Goal: Task Accomplishment & Management: Manage account settings

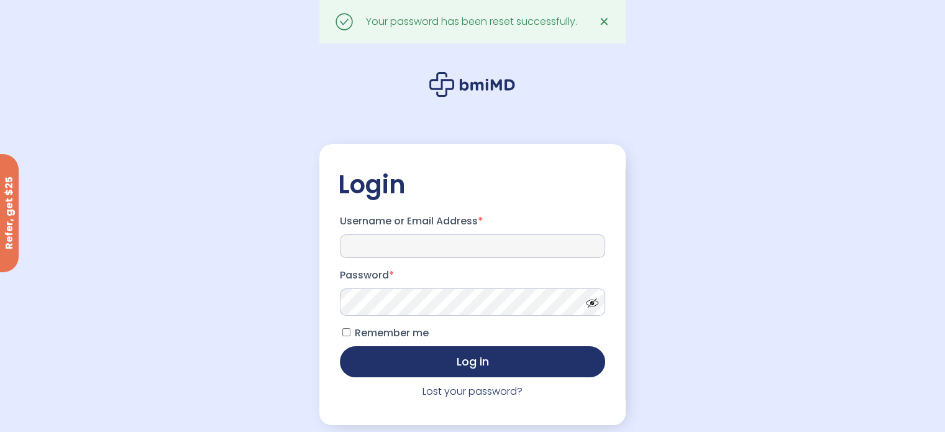
click at [490, 258] on input "Username or Email Address *" at bounding box center [472, 246] width 265 height 24
type input "**********"
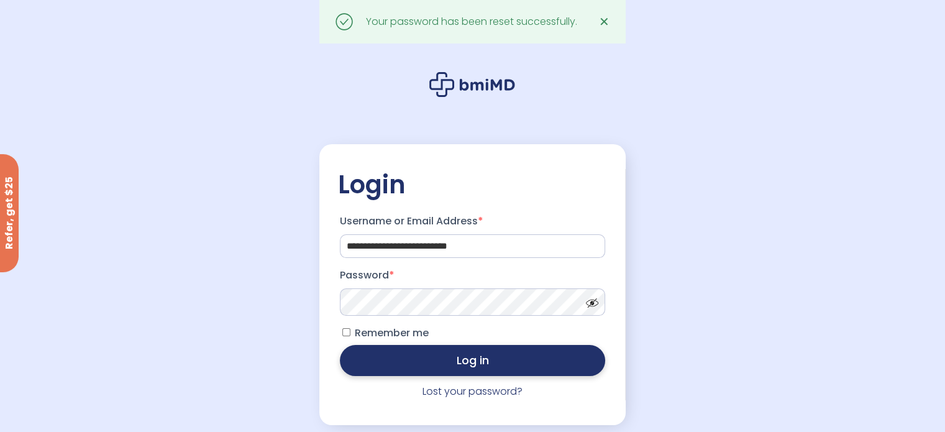
click at [449, 354] on button "Log in" at bounding box center [472, 360] width 265 height 31
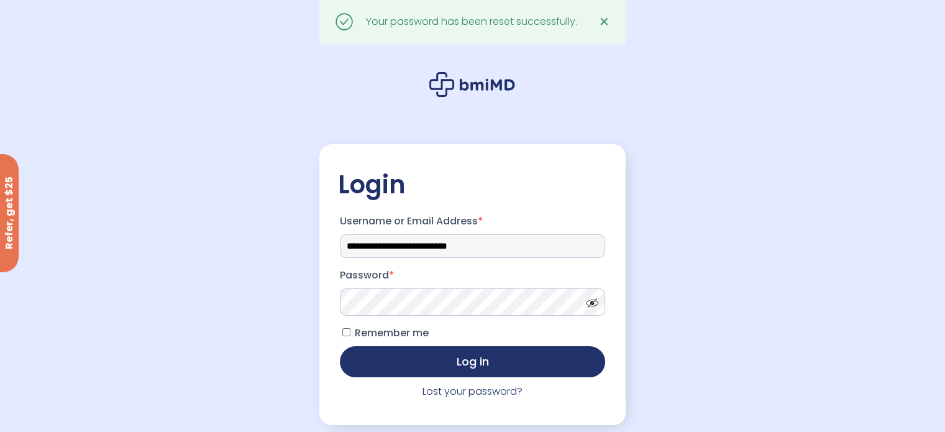
drag, startPoint x: 394, startPoint y: 248, endPoint x: 521, endPoint y: 231, distance: 127.9
click at [521, 231] on p "**********" at bounding box center [472, 234] width 269 height 50
type input "**********"
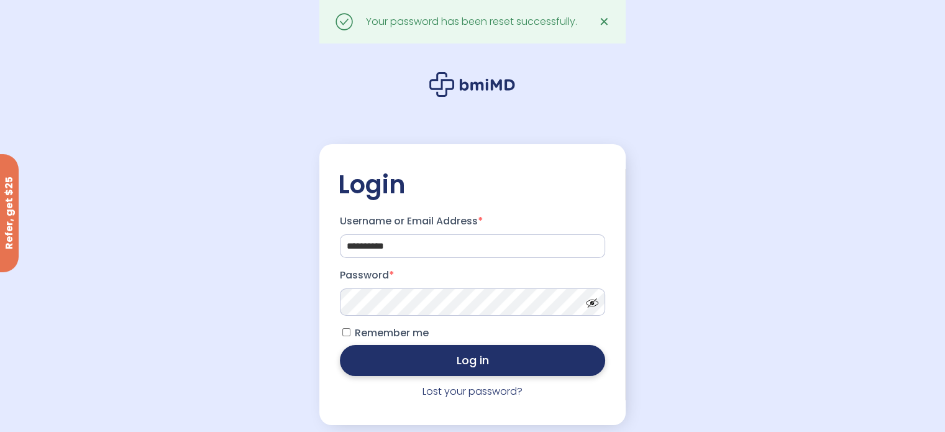
click at [423, 374] on button "Log in" at bounding box center [472, 360] width 265 height 31
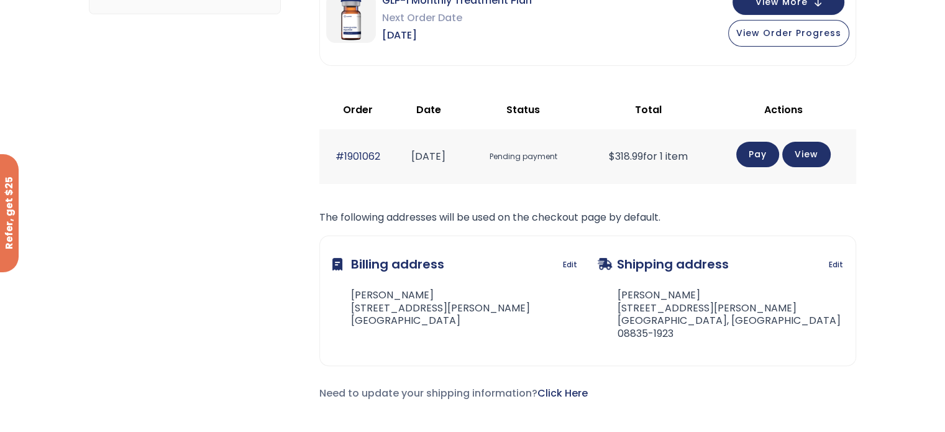
scroll to position [249, 0]
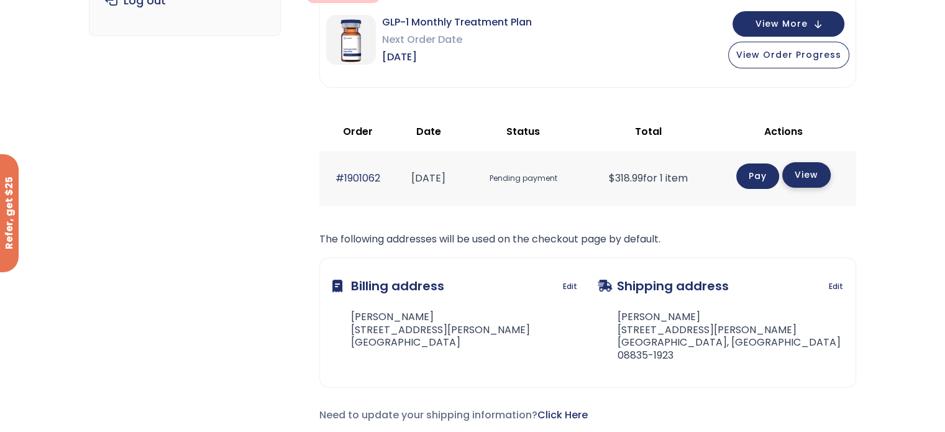
click at [818, 173] on link "View" at bounding box center [807, 174] width 48 height 25
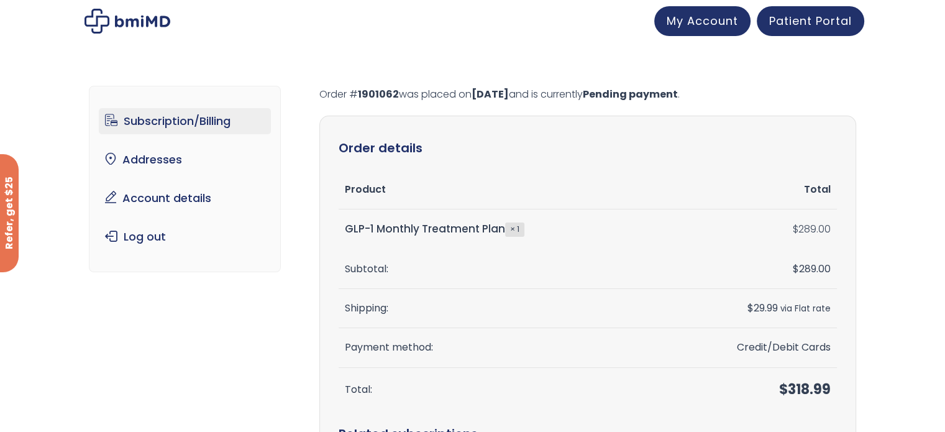
click at [200, 114] on link "Subscription/Billing" at bounding box center [185, 121] width 172 height 26
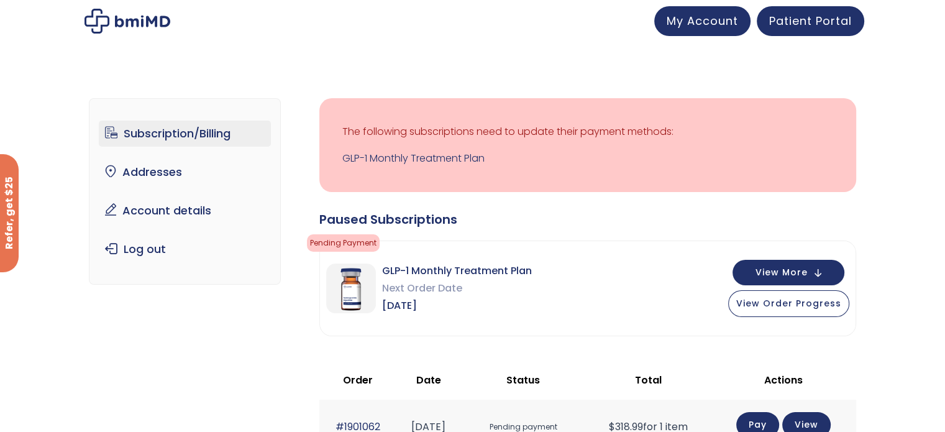
click at [750, 425] on link "Pay" at bounding box center [758, 424] width 43 height 25
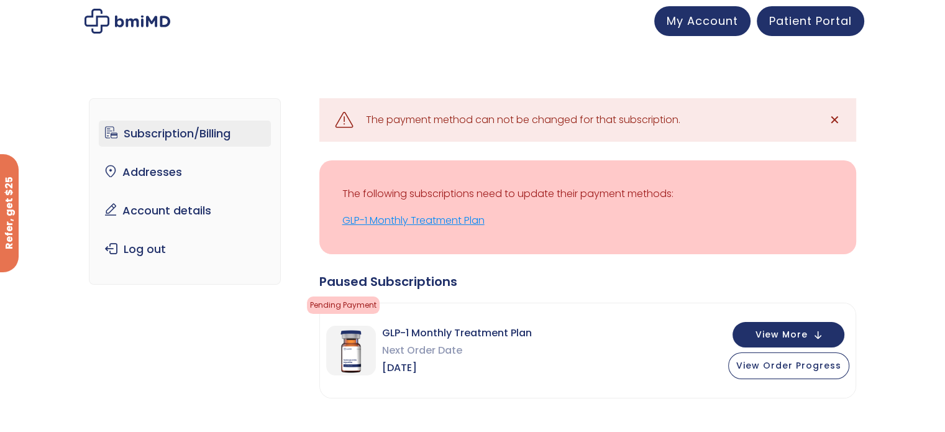
click at [405, 221] on link "GLP-1 Monthly Treatment Plan" at bounding box center [588, 220] width 491 height 17
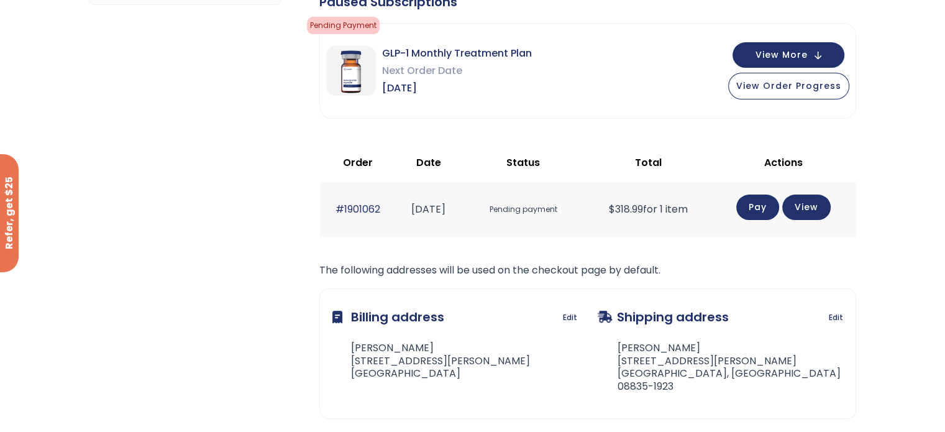
scroll to position [311, 0]
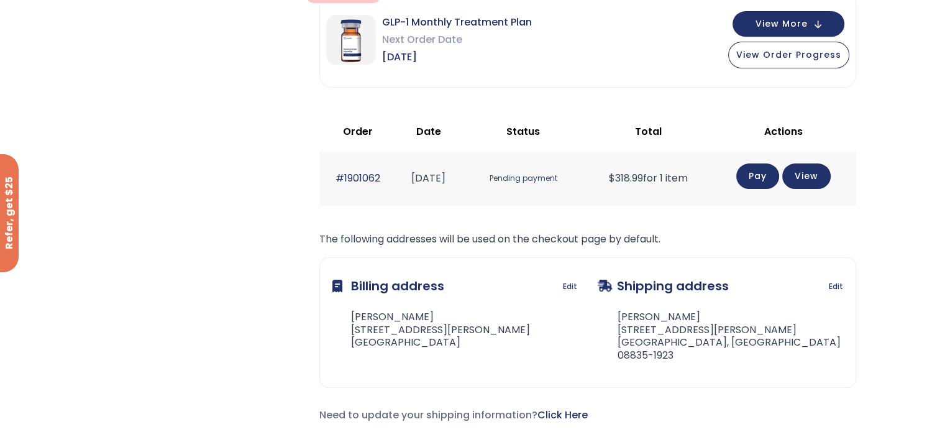
click at [750, 176] on link "Pay" at bounding box center [758, 175] width 43 height 25
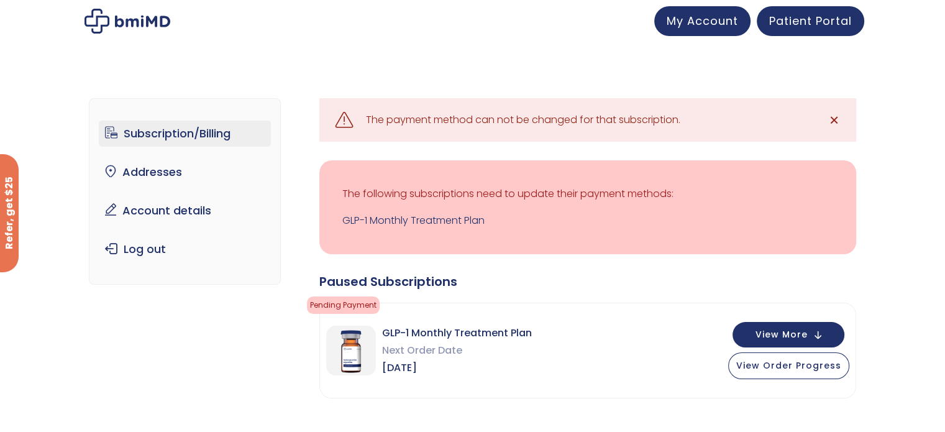
click at [834, 114] on span "✕" at bounding box center [834, 119] width 11 height 17
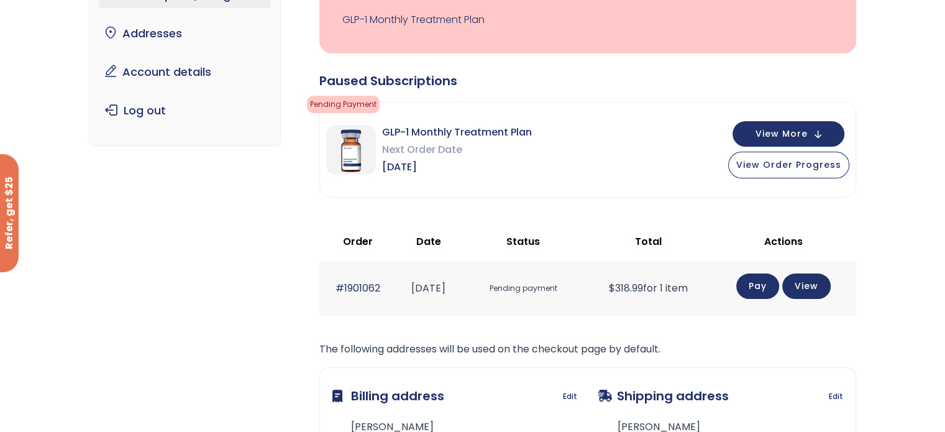
scroll to position [186, 0]
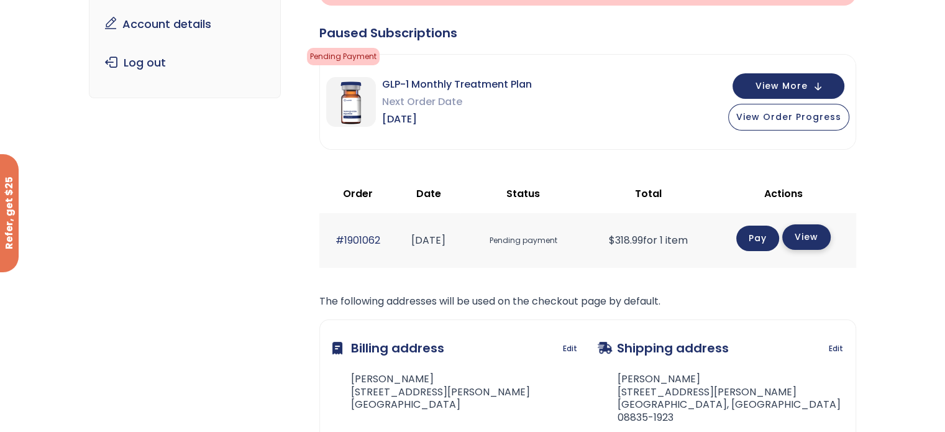
click at [805, 241] on link "View" at bounding box center [807, 236] width 48 height 25
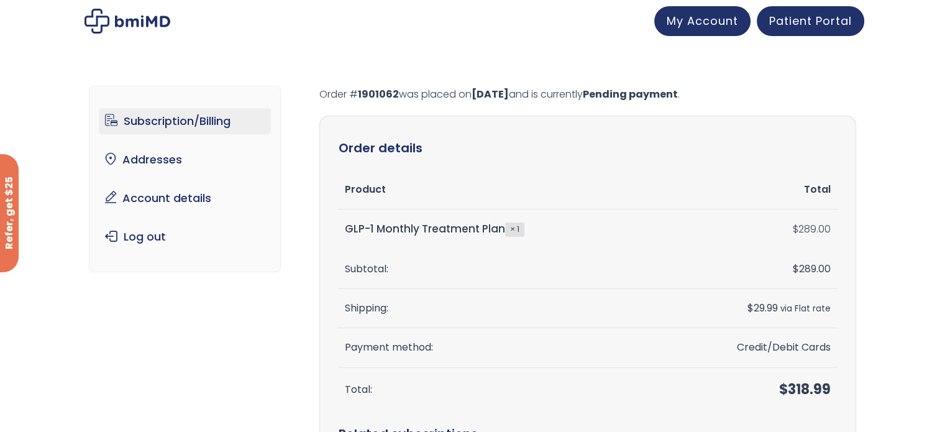
click at [188, 118] on link "Subscription/Billing" at bounding box center [185, 121] width 172 height 26
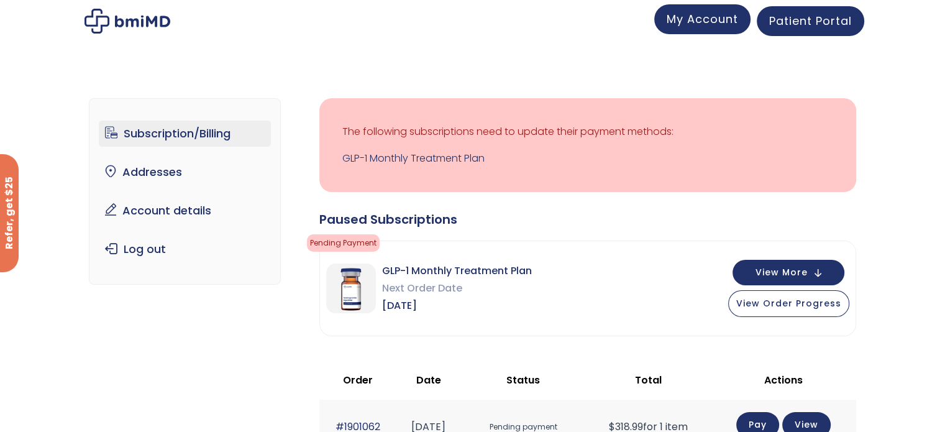
click at [694, 17] on span "My Account" at bounding box center [702, 19] width 71 height 16
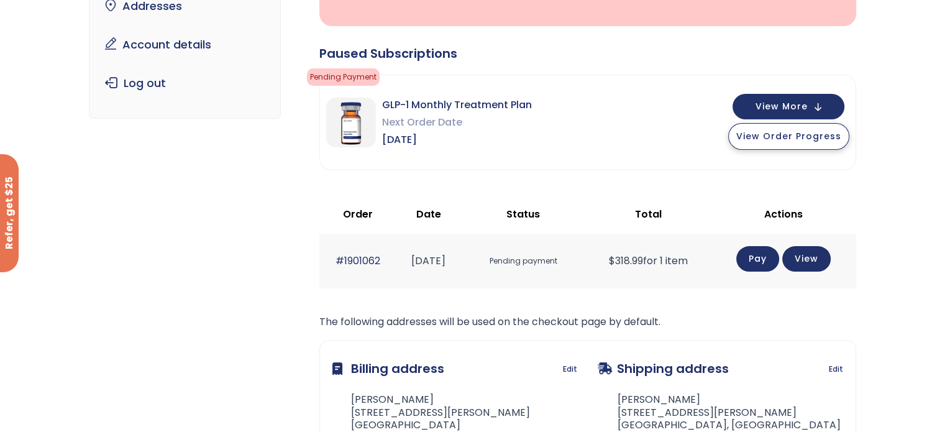
scroll to position [108, 0]
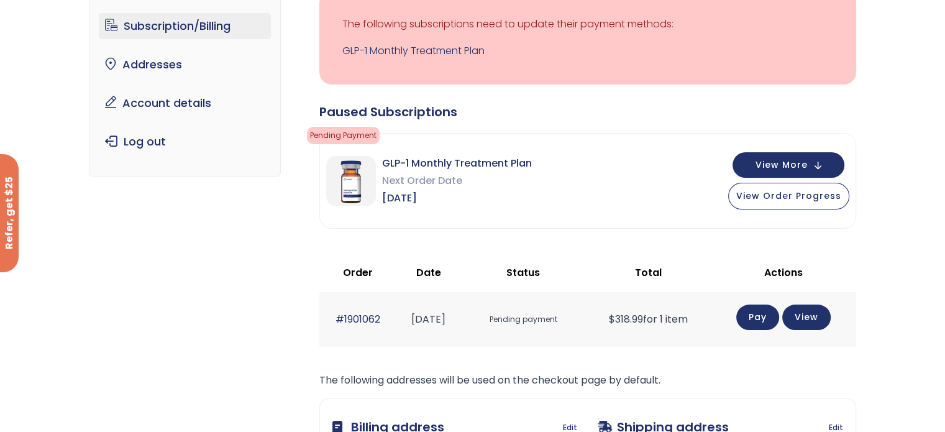
click at [765, 315] on link "Pay" at bounding box center [758, 317] width 43 height 25
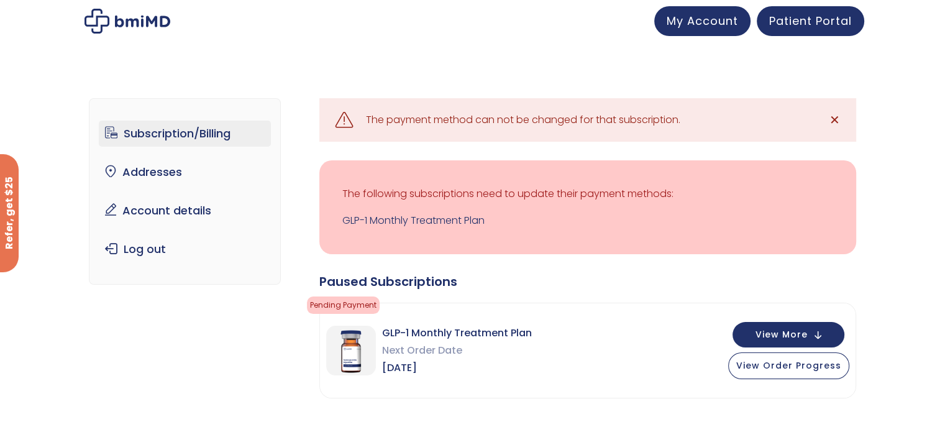
click at [5, 211] on div "Refer, get $25" at bounding box center [9, 213] width 19 height 118
click at [686, 21] on span "My Account" at bounding box center [702, 19] width 71 height 16
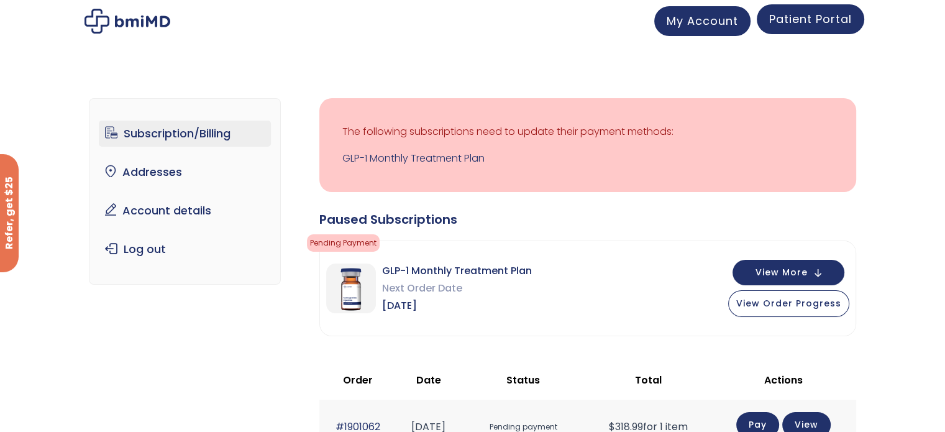
click at [793, 17] on span "Patient Portal" at bounding box center [811, 19] width 83 height 16
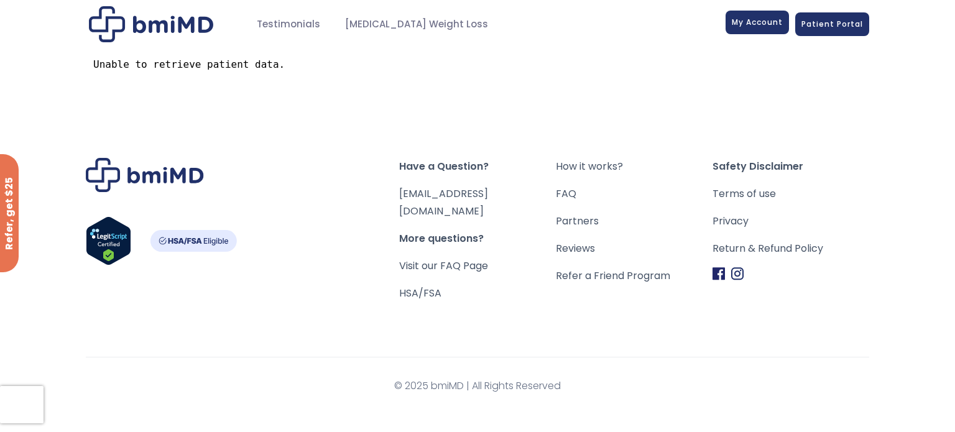
click at [748, 19] on span "My Account" at bounding box center [757, 22] width 51 height 11
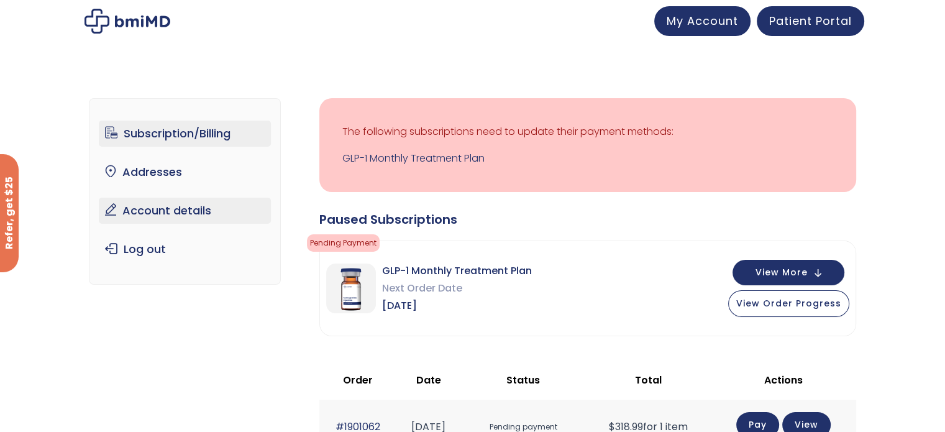
click at [168, 218] on link "Account details" at bounding box center [185, 211] width 172 height 26
